Goal: Task Accomplishment & Management: Use online tool/utility

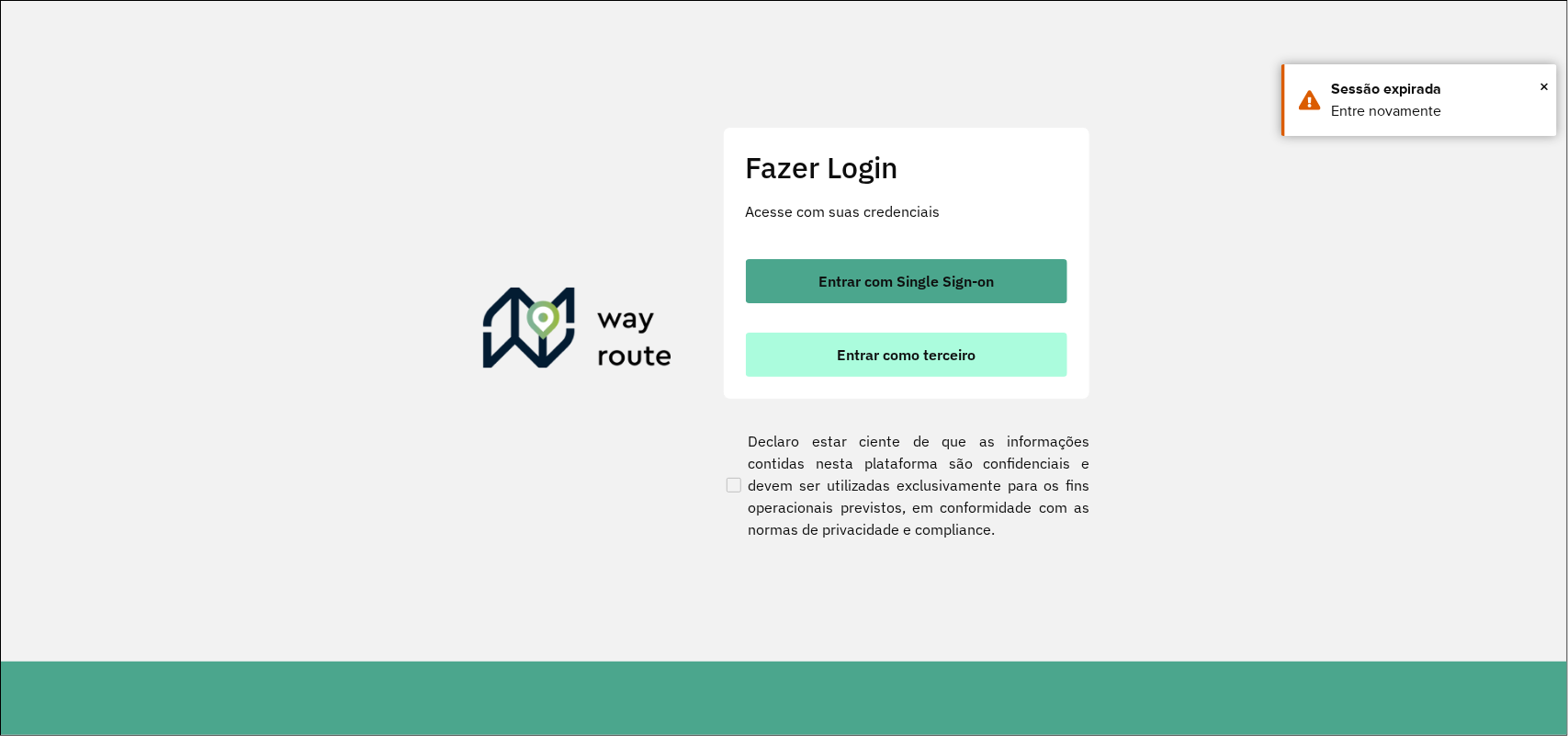
click at [970, 352] on span "Entrar como terceiro" at bounding box center [906, 354] width 139 height 14
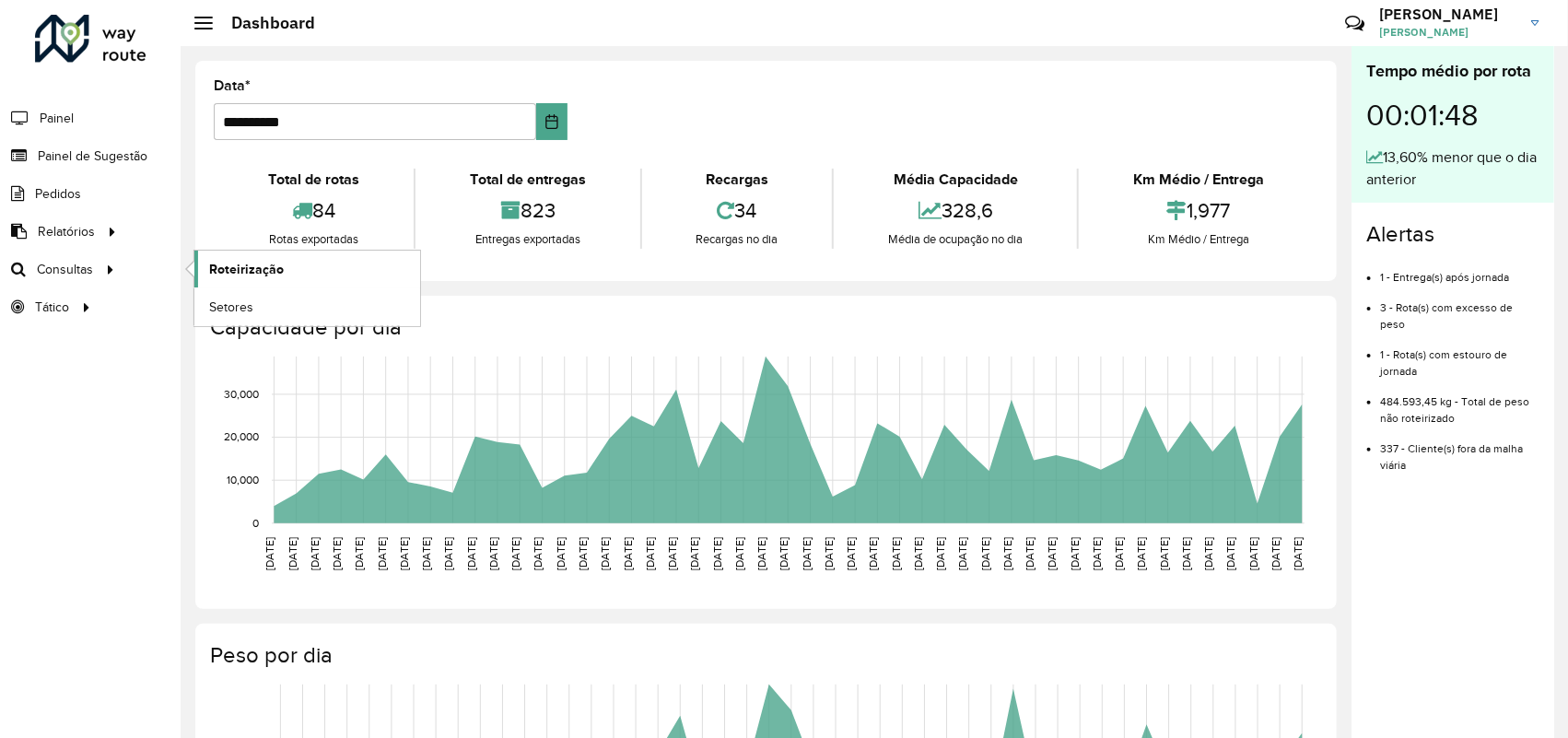
click at [209, 276] on span "Roteirização" at bounding box center [247, 270] width 75 height 19
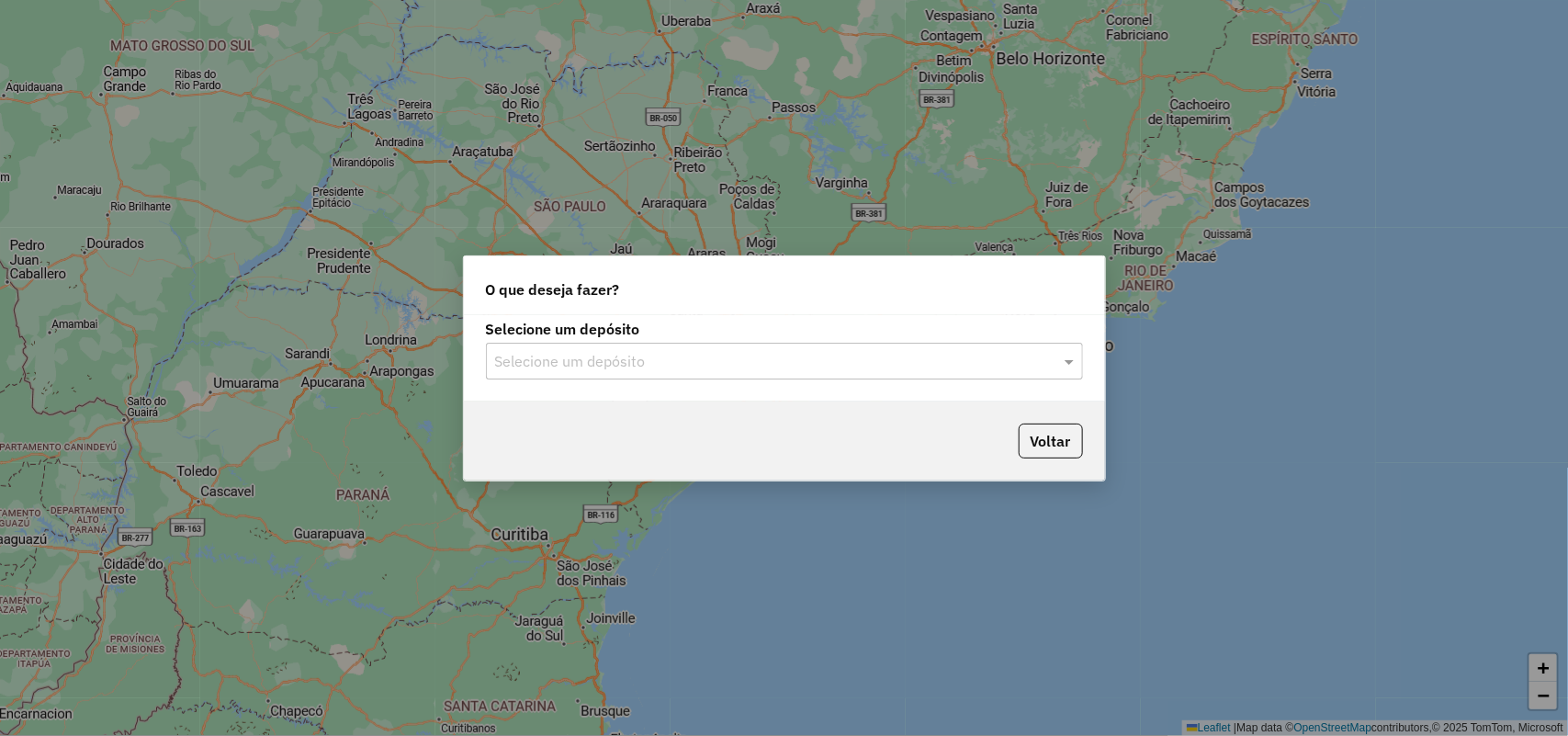
click at [1005, 351] on input "text" at bounding box center [766, 362] width 542 height 22
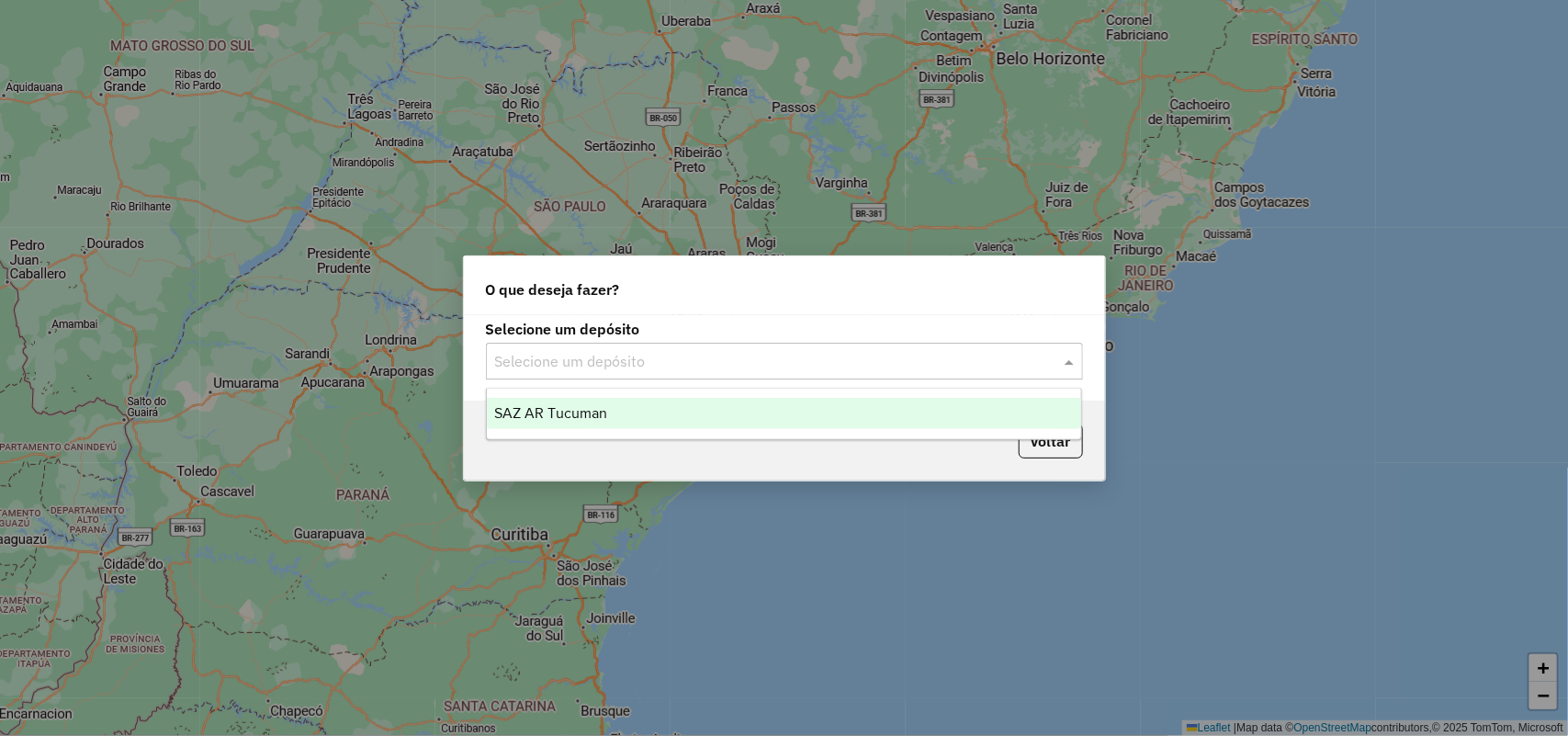
click at [717, 395] on ng-dropdown-panel "SAZ AR Tucuman" at bounding box center [784, 413] width 597 height 53
click at [713, 409] on div "SAZ AR Tucuman" at bounding box center [784, 413] width 595 height 32
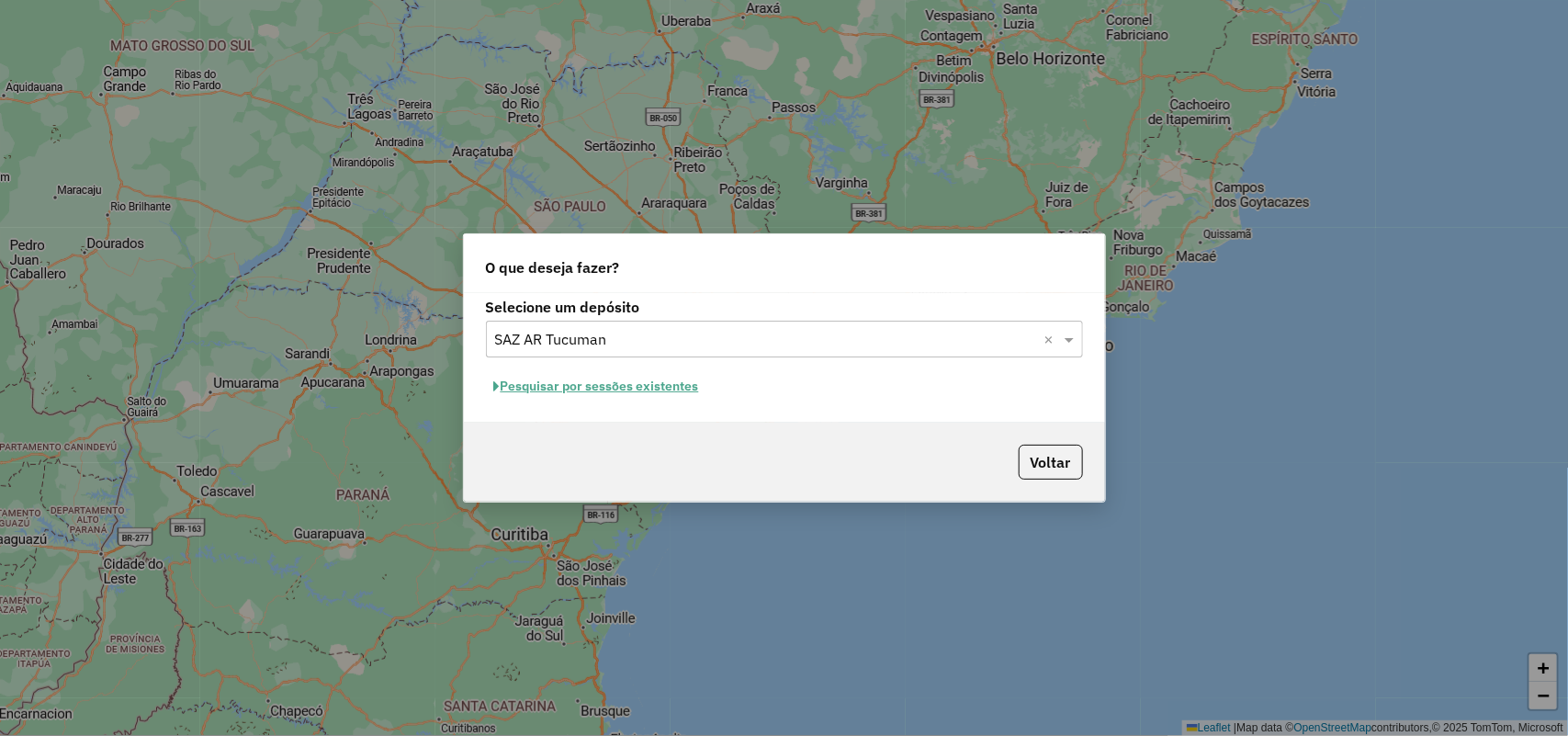
click at [692, 388] on button "Pesquisar por sessões existentes" at bounding box center [596, 387] width 221 height 29
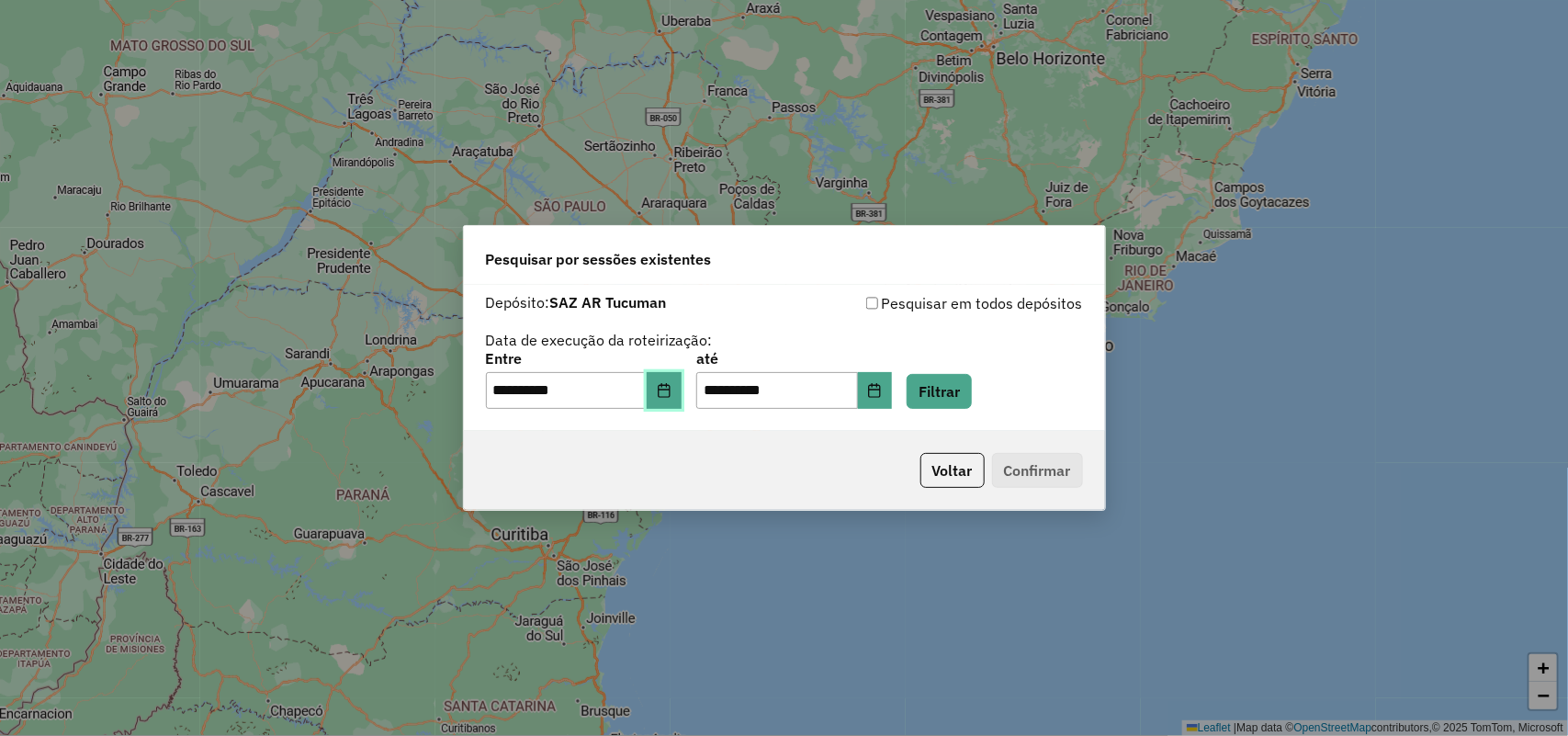
click at [682, 389] on button "Choose Date" at bounding box center [664, 390] width 34 height 36
click at [961, 390] on button "Filtrar" at bounding box center [939, 391] width 65 height 34
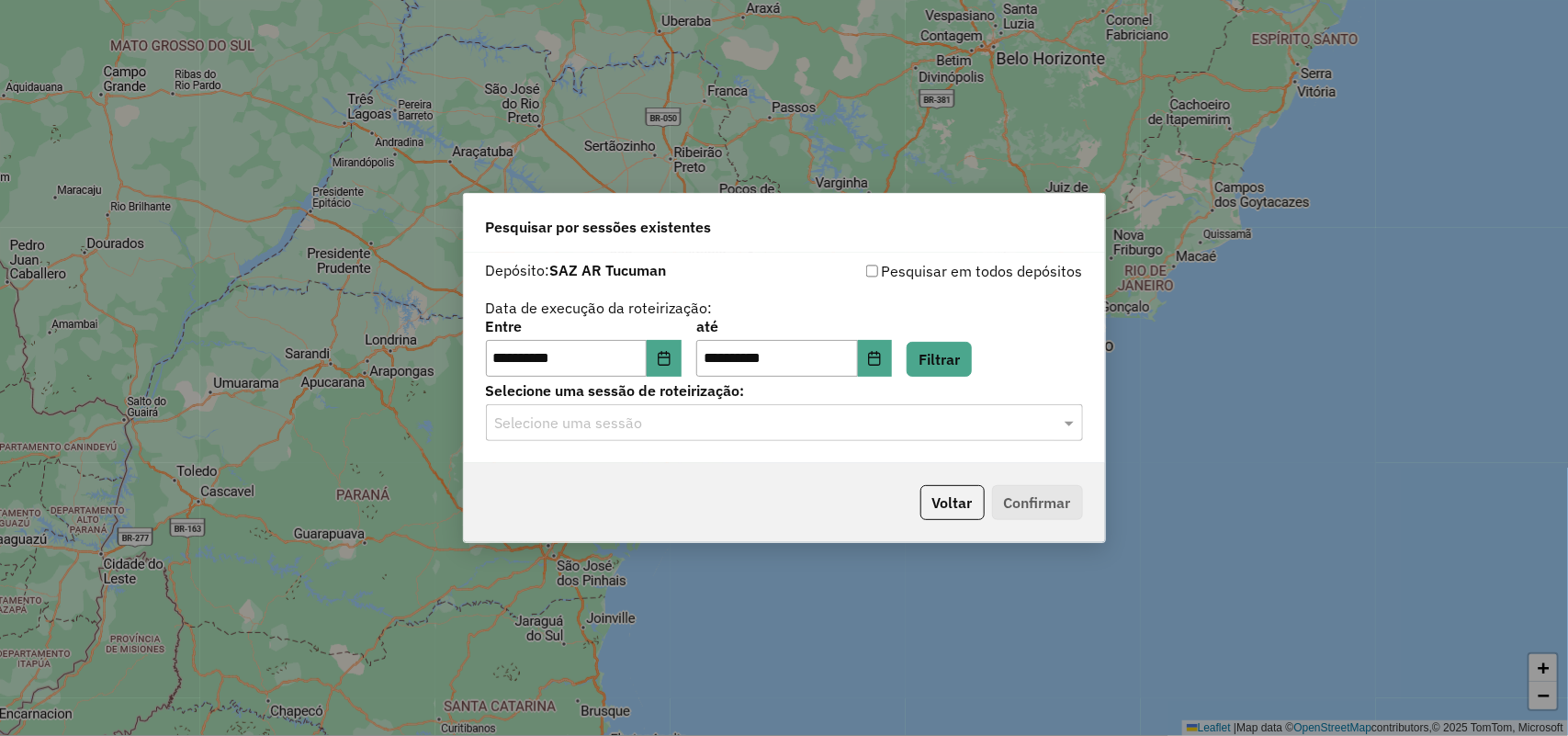
click at [939, 436] on div "Selecione uma sessão" at bounding box center [784, 423] width 597 height 36
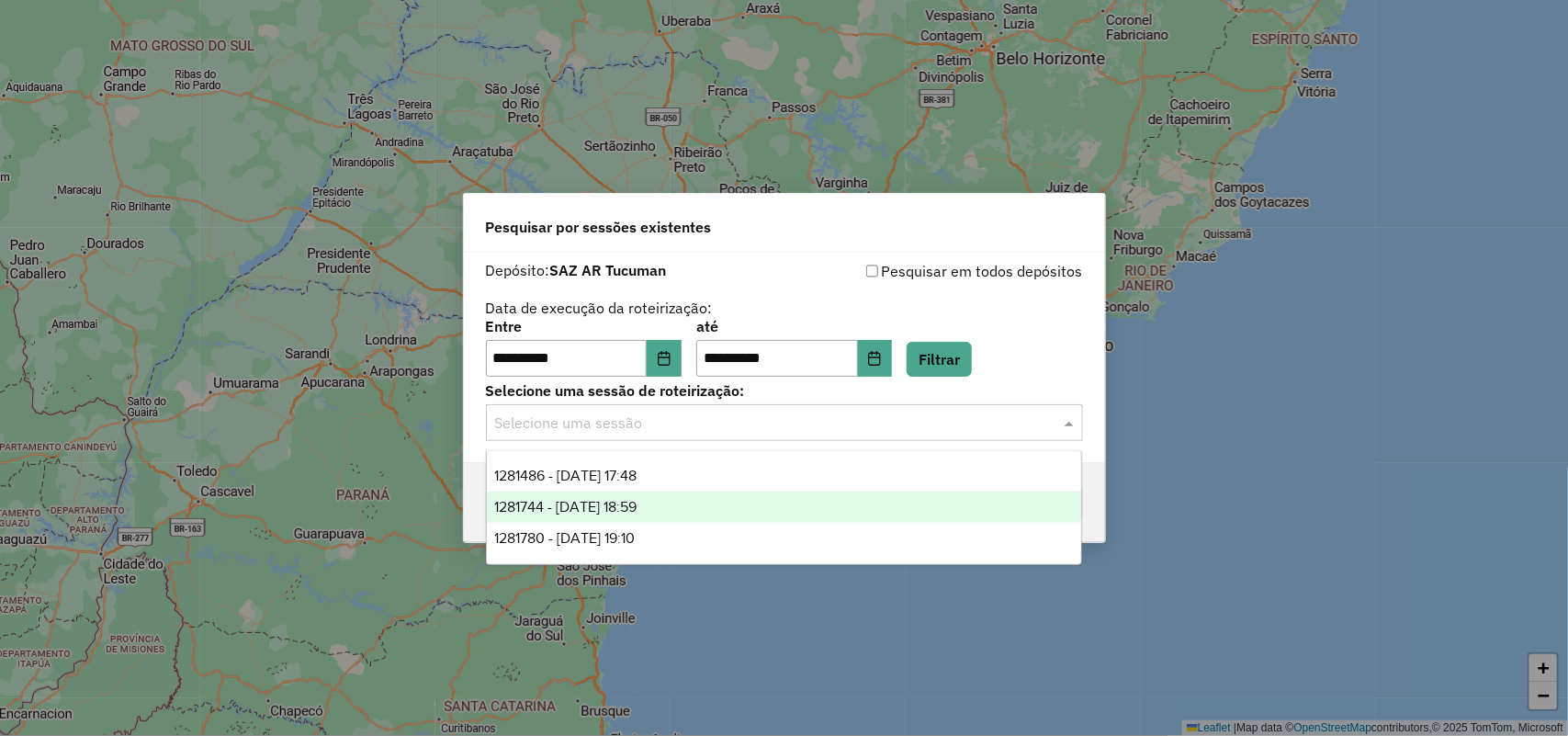
click at [837, 502] on div "1281744 - 25/09/2025 18:59" at bounding box center [784, 507] width 595 height 32
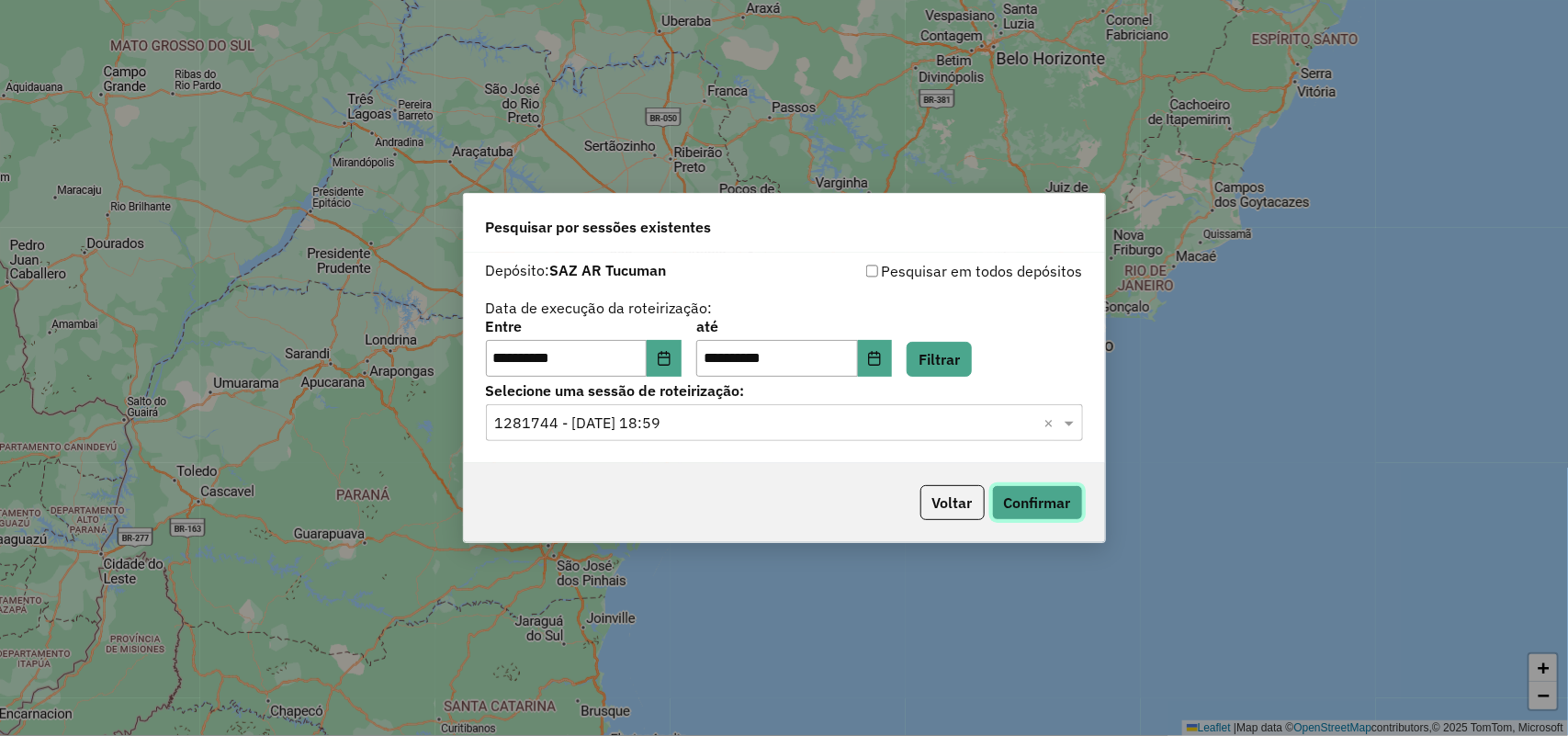
click at [1027, 503] on button "Confirmar" at bounding box center [1037, 502] width 91 height 34
drag, startPoint x: 1195, startPoint y: 231, endPoint x: 1123, endPoint y: 138, distance: 117.6
click at [1199, 230] on div "**********" at bounding box center [784, 368] width 1568 height 736
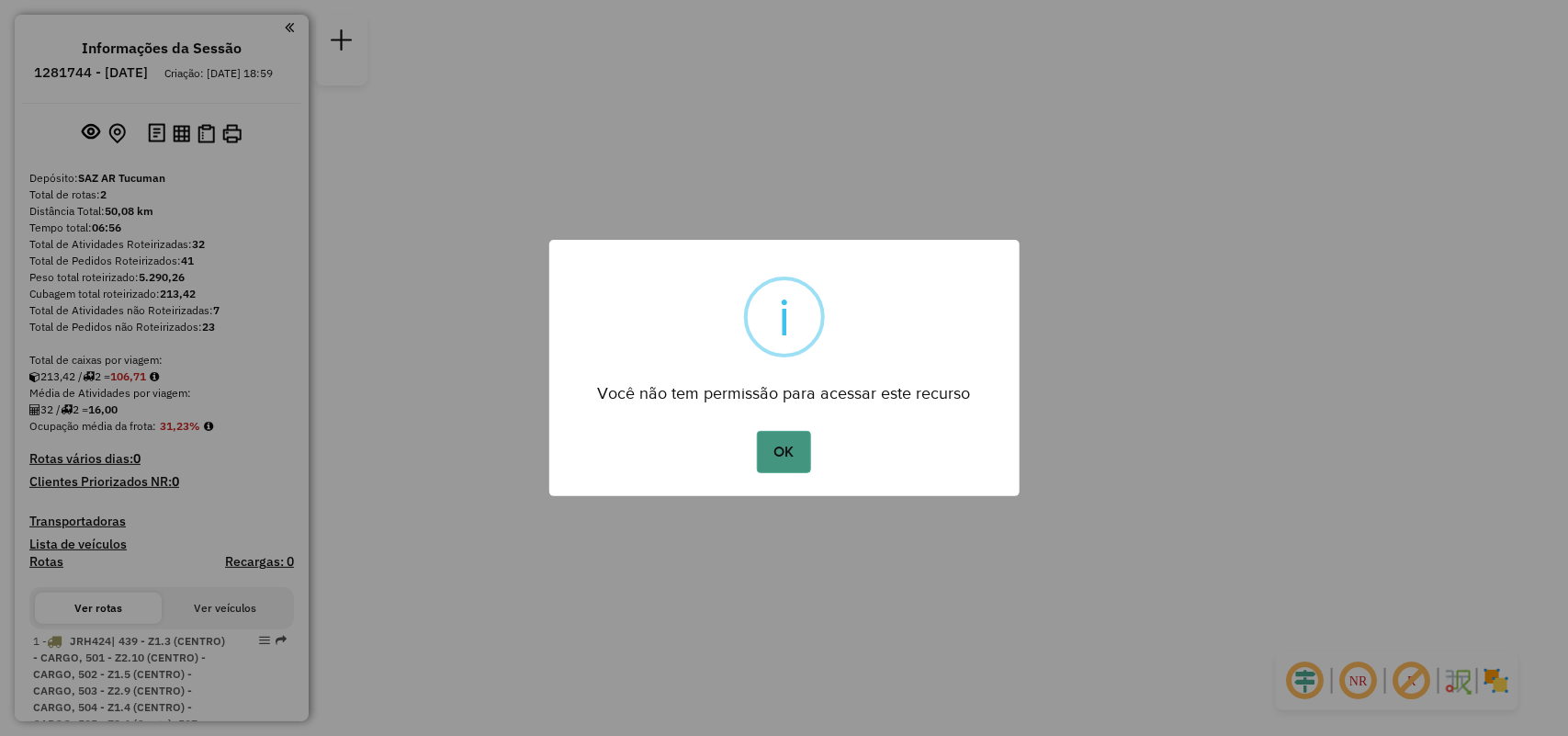
click at [798, 452] on button "OK" at bounding box center [784, 452] width 55 height 42
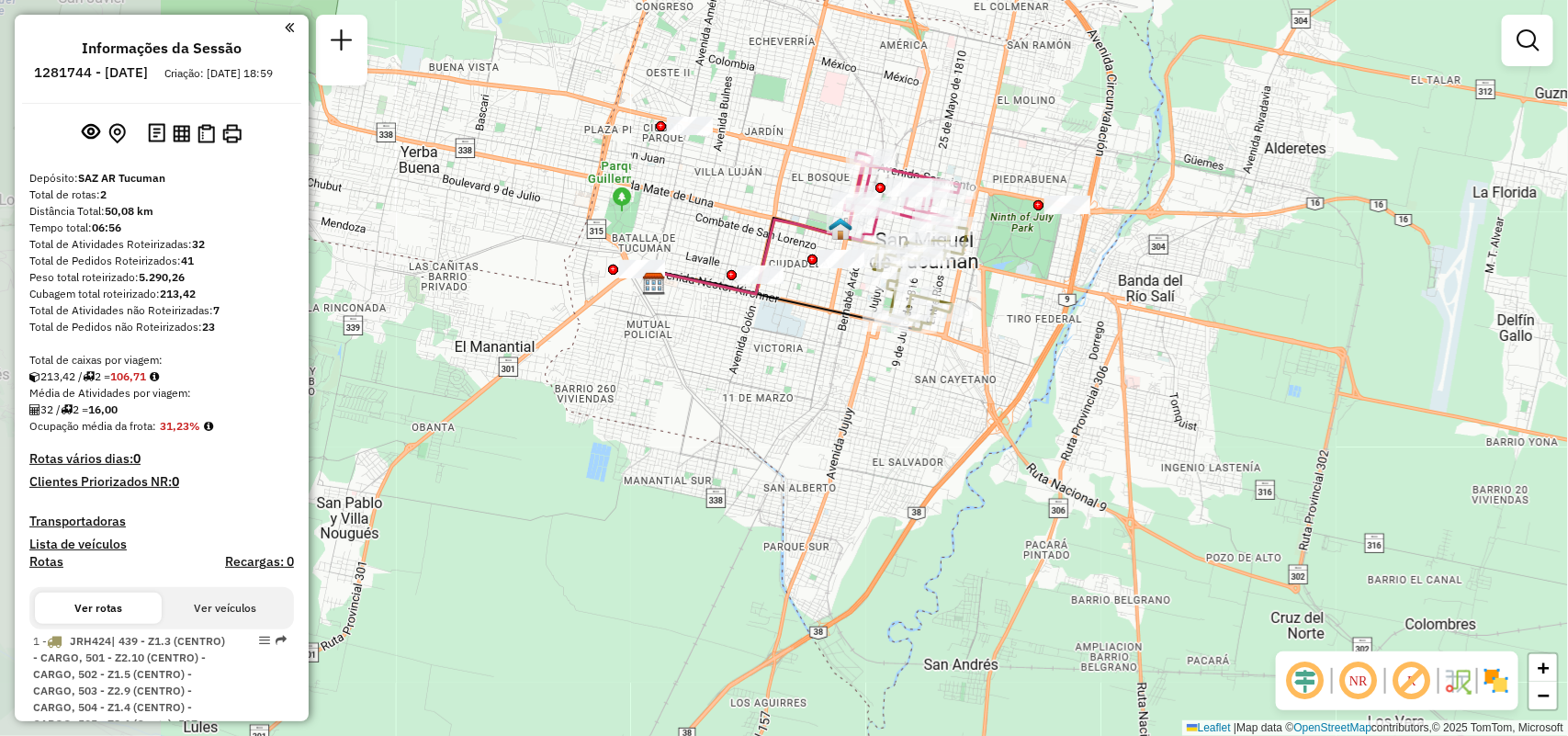
drag, startPoint x: 685, startPoint y: 273, endPoint x: 981, endPoint y: 357, distance: 307.7
click at [981, 357] on div "Janela de atendimento Grade de atendimento Capacidade Transportadoras Veículos …" at bounding box center [784, 368] width 1568 height 736
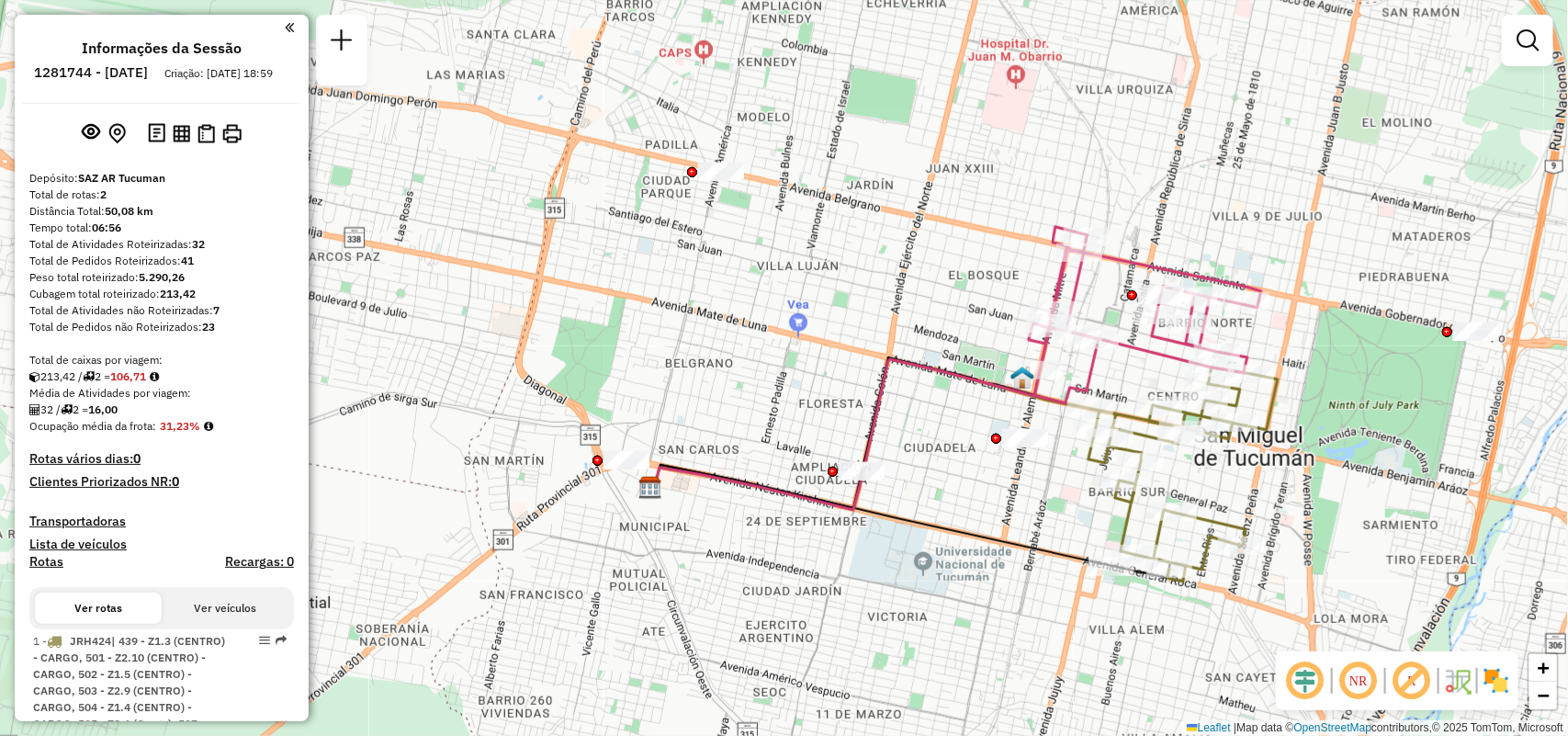
drag, startPoint x: 918, startPoint y: 388, endPoint x: 829, endPoint y: 547, distance: 182.2
click at [829, 547] on div "Janela de atendimento Grade de atendimento Capacidade Transportadoras Veículos …" at bounding box center [784, 368] width 1568 height 736
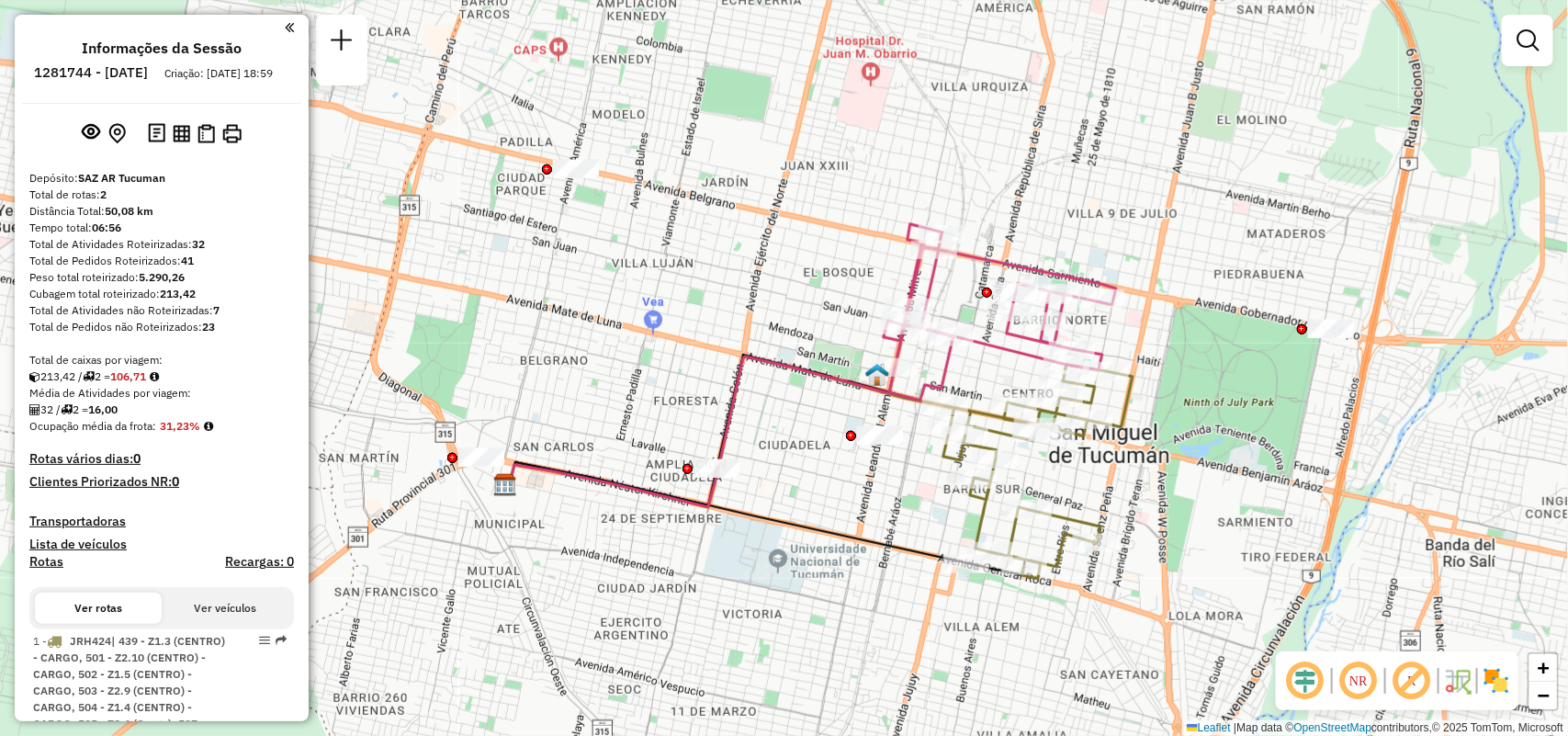
drag, startPoint x: 760, startPoint y: 498, endPoint x: 701, endPoint y: 497, distance: 59.0
click at [701, 497] on icon at bounding box center [785, 416] width 562 height 182
